Goal: Find specific page/section: Find specific page/section

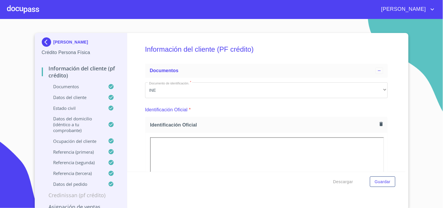
scroll to position [3535, 0]
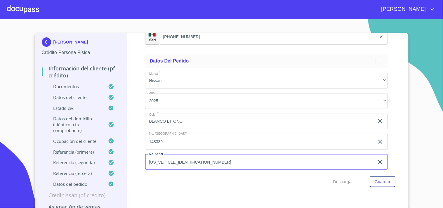
click at [42, 42] on img at bounding box center [48, 41] width 12 height 9
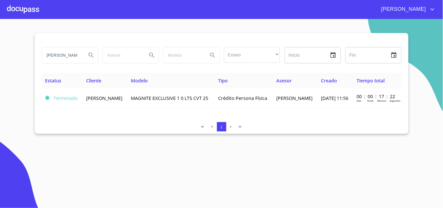
click at [77, 55] on input "[PERSON_NAME]" at bounding box center [62, 55] width 40 height 16
type input "I"
type input "[PERSON_NAME]"
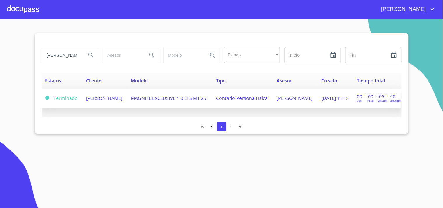
click at [100, 101] on span "[PERSON_NAME]" at bounding box center [104, 98] width 36 height 6
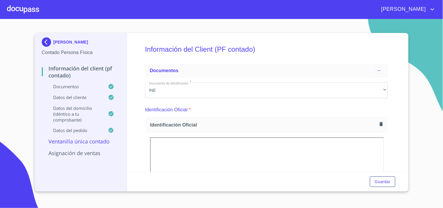
click at [395, 138] on div "Información del Client (PF contado) Documentos Documento de identificación.   *…" at bounding box center [266, 102] width 278 height 139
click at [393, 137] on div "Información del Client (PF contado) Documentos Documento de identificación.   *…" at bounding box center [266, 102] width 278 height 139
